Goal: Information Seeking & Learning: Learn about a topic

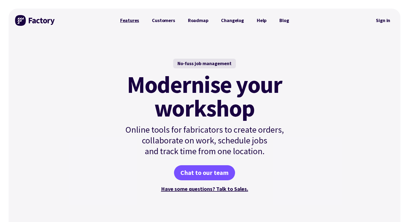
click at [139, 21] on link "Features" at bounding box center [130, 20] width 32 height 11
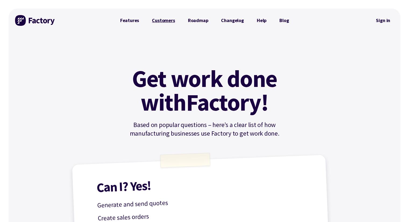
click at [171, 22] on link "Customers" at bounding box center [164, 20] width 36 height 11
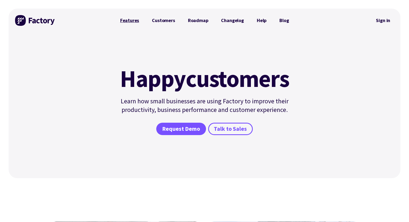
click at [137, 20] on link "Features" at bounding box center [130, 20] width 32 height 11
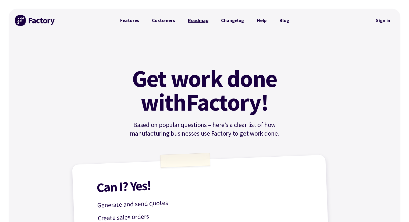
click at [207, 21] on link "Roadmap" at bounding box center [198, 20] width 33 height 11
click at [260, 17] on link "Help" at bounding box center [262, 20] width 23 height 11
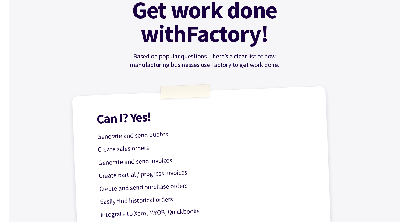
scroll to position [135, 0]
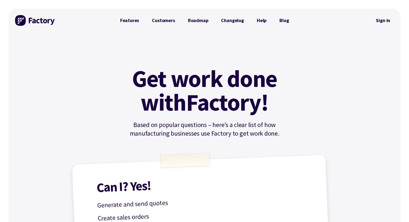
click at [22, 22] on img at bounding box center [35, 20] width 40 height 11
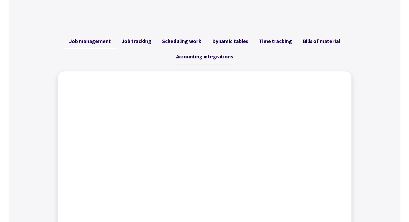
scroll to position [188, 0]
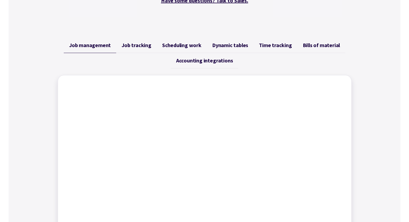
click at [311, 47] on span "Bills of material" at bounding box center [321, 45] width 37 height 6
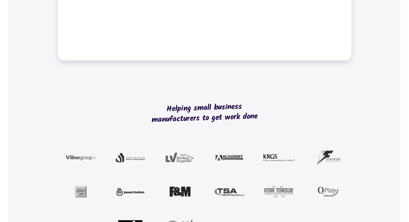
scroll to position [0, 0]
